Goal: Task Accomplishment & Management: Manage account settings

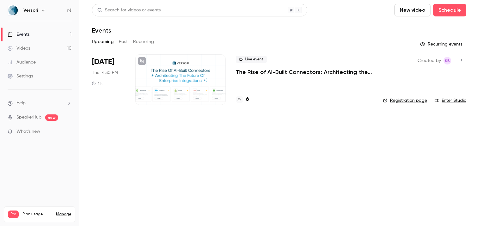
click at [281, 72] on p "The Rise of AI-Built Connectors: Architecting the Future of Enterprise Integrat…" at bounding box center [304, 72] width 137 height 8
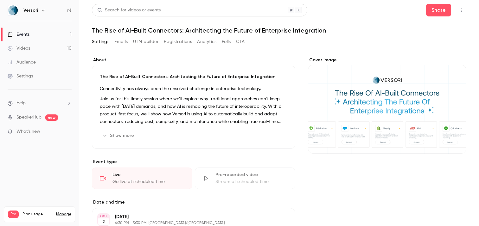
click at [173, 42] on button "Registrations" at bounding box center [178, 42] width 28 height 10
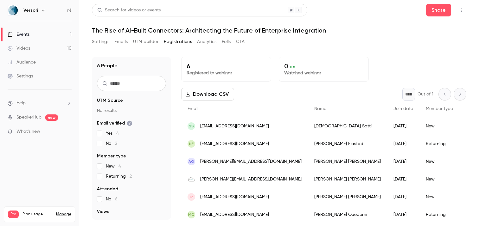
scroll to position [4, 0]
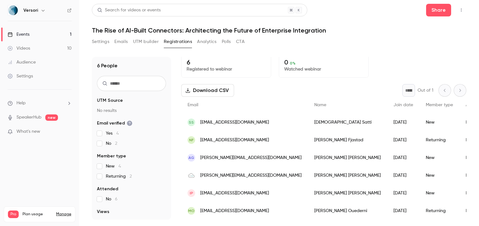
click at [308, 121] on div "Sabbat Satti" at bounding box center [347, 123] width 79 height 18
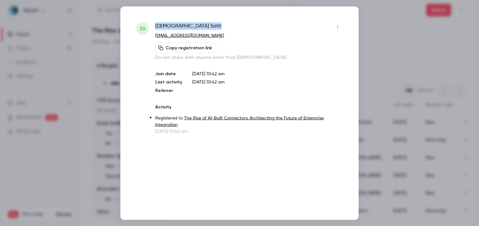
drag, startPoint x: 191, startPoint y: 25, endPoint x: 153, endPoint y: 24, distance: 37.7
click at [153, 24] on div "SS Sabbat Satti [EMAIL_ADDRESS][DOMAIN_NAME] Copy registration link Do not shar…" at bounding box center [239, 78] width 206 height 112
copy span "Sabbat Satti"
click at [389, 49] on div at bounding box center [239, 113] width 479 height 226
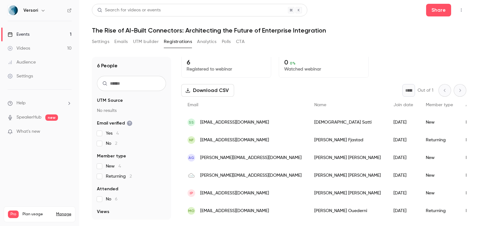
click at [308, 158] on div "[PERSON_NAME]" at bounding box center [347, 158] width 79 height 18
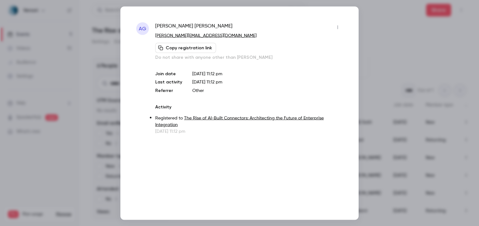
click at [389, 56] on div at bounding box center [239, 113] width 479 height 226
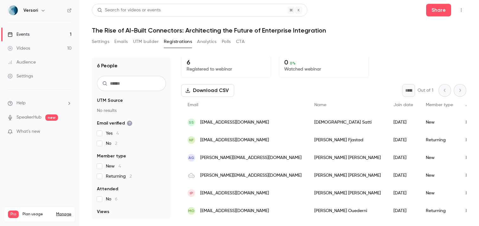
click at [308, 175] on div "[PERSON_NAME]" at bounding box center [347, 176] width 79 height 18
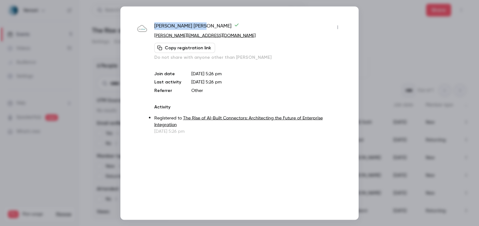
drag, startPoint x: 185, startPoint y: 25, endPoint x: 153, endPoint y: 24, distance: 32.6
click at [152, 24] on div "[PERSON_NAME] [PERSON_NAME][EMAIL_ADDRESS][DOMAIN_NAME] Copy registration link …" at bounding box center [239, 78] width 206 height 112
copy span "[PERSON_NAME]"
click at [400, 29] on div at bounding box center [239, 113] width 479 height 226
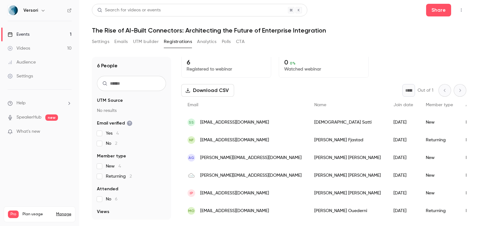
click at [280, 85] on div "Download CSV * Out of 1" at bounding box center [323, 90] width 285 height 13
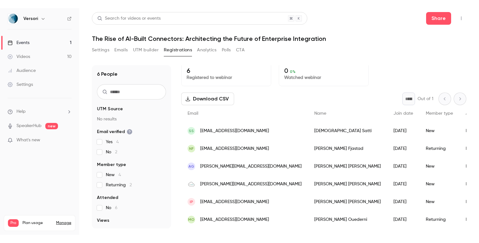
scroll to position [0, 0]
